Goal: Information Seeking & Learning: Learn about a topic

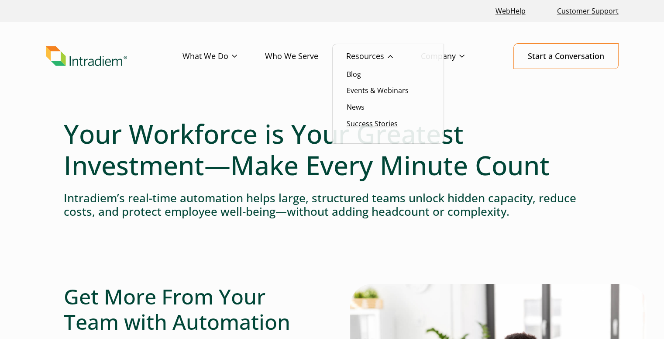
click at [374, 127] on link "Success Stories" at bounding box center [371, 124] width 51 height 10
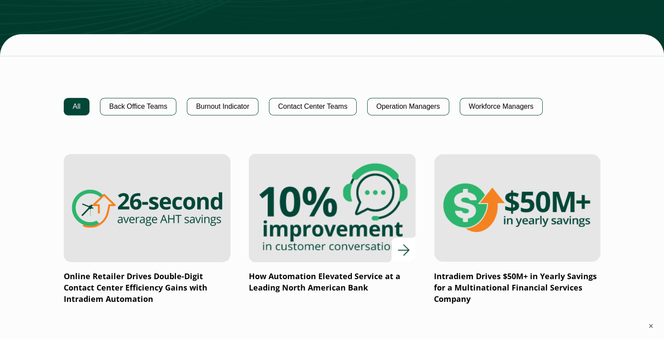
scroll to position [567, 0]
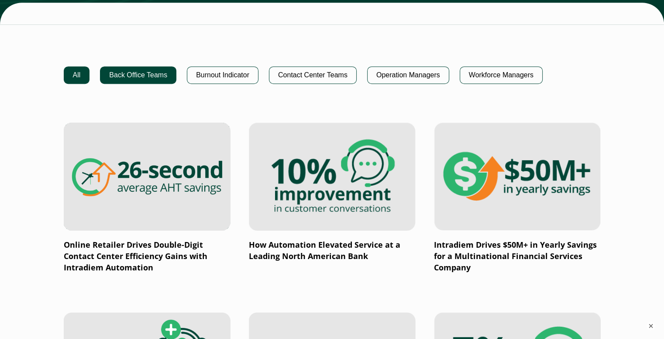
click at [162, 78] on button "Back Office Teams" at bounding box center [138, 74] width 76 height 17
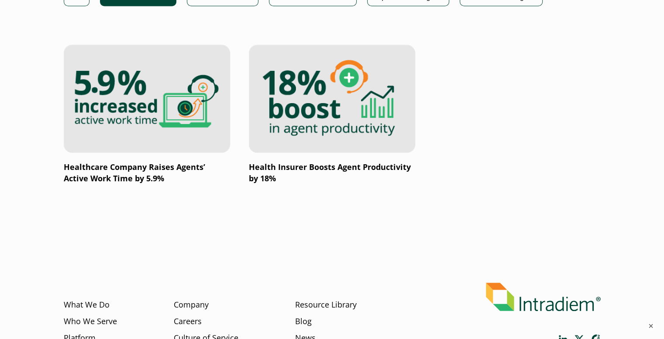
scroll to position [698, 0]
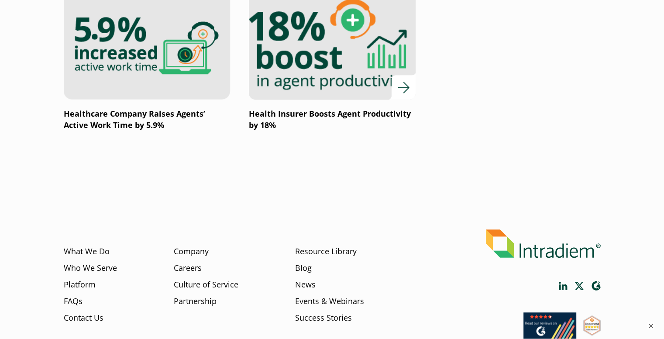
click at [279, 113] on p "Health Insurer Boosts Agent Productivity by 18%" at bounding box center [332, 119] width 167 height 23
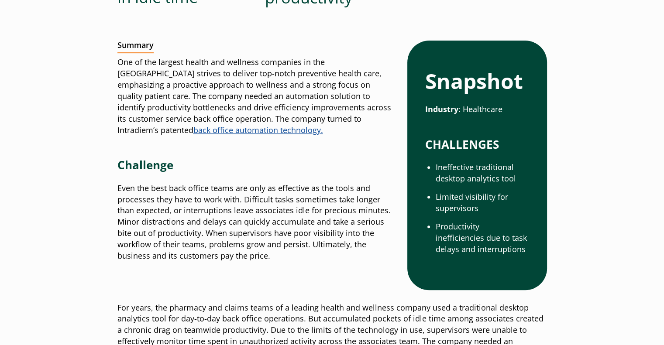
scroll to position [305, 0]
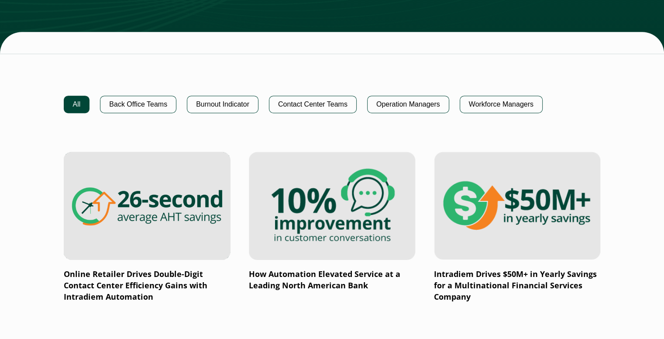
scroll to position [466, 3]
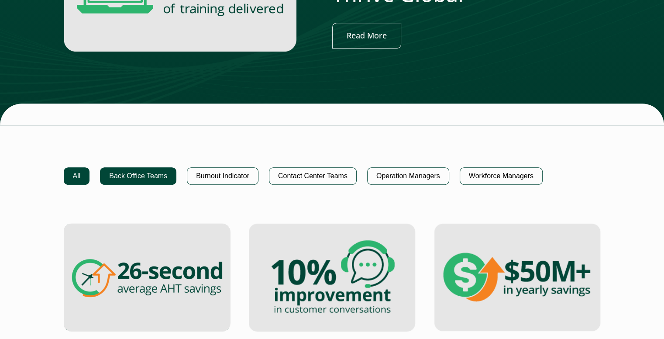
click at [130, 176] on button "Back Office Teams" at bounding box center [138, 175] width 76 height 17
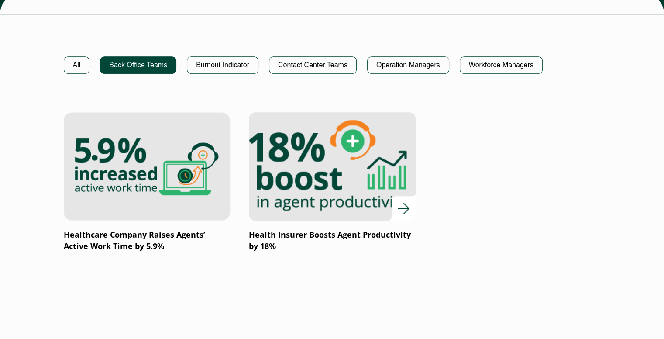
scroll to position [641, 3]
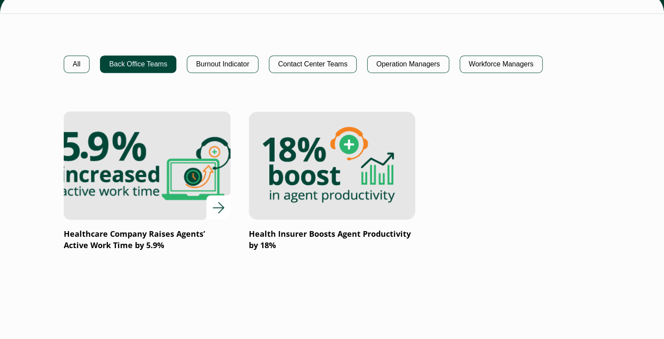
click at [147, 228] on p "Healthcare Company Raises Agents’ Active Work Time by 5.9%" at bounding box center [147, 239] width 167 height 23
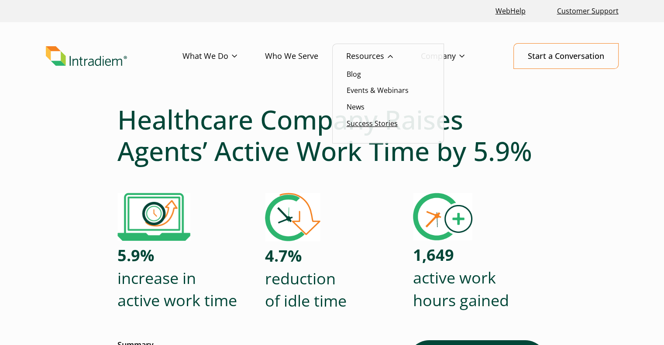
click at [363, 128] on link "Success Stories" at bounding box center [371, 124] width 51 height 10
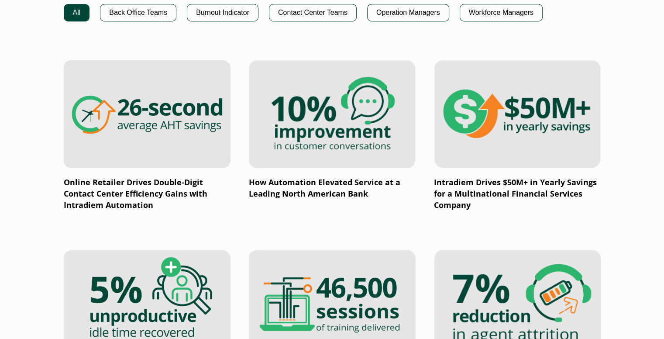
scroll to position [631, 0]
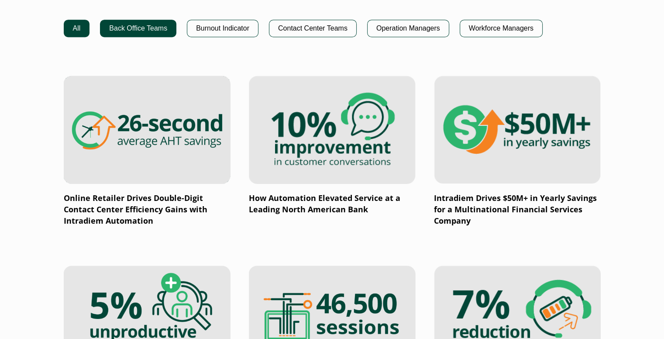
click at [141, 21] on button "Back Office Teams" at bounding box center [138, 28] width 76 height 17
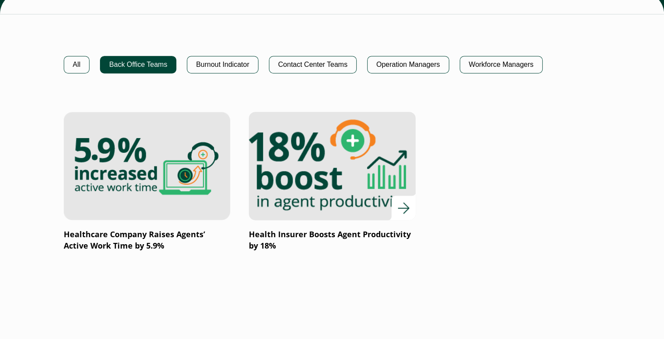
click at [294, 234] on p "Health Insurer Boosts Agent Productivity by 18%" at bounding box center [332, 240] width 167 height 23
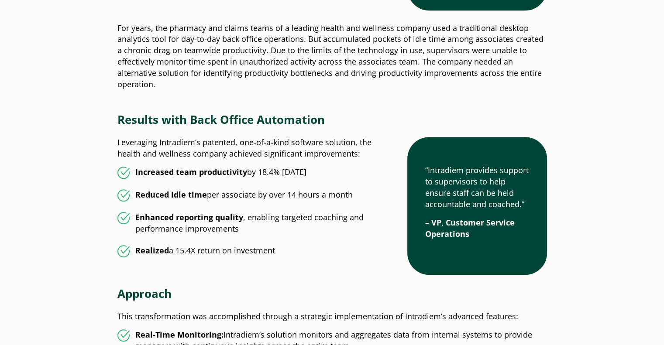
scroll to position [600, 0]
